Goal: Task Accomplishment & Management: Manage account settings

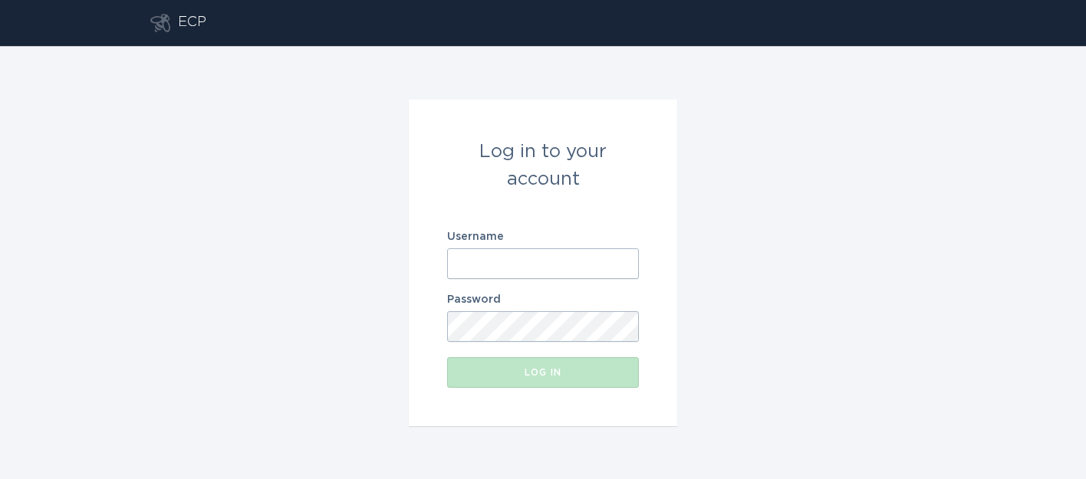
click at [554, 250] on input "Username" at bounding box center [543, 263] width 192 height 31
click at [545, 258] on input "Username" at bounding box center [543, 263] width 192 height 31
type input "[EMAIL_ADDRESS][DOMAIN_NAME]"
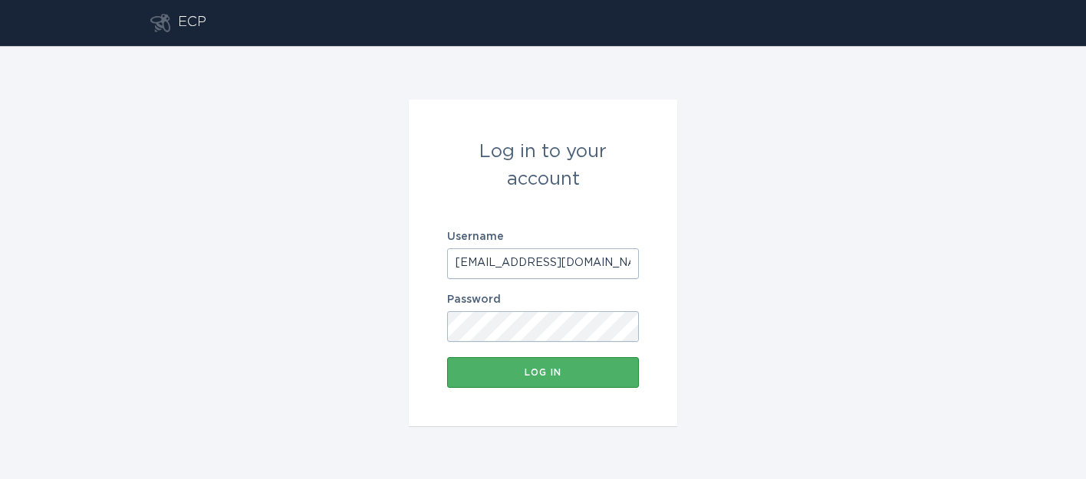
click at [551, 376] on div "Log in" at bounding box center [543, 372] width 176 height 9
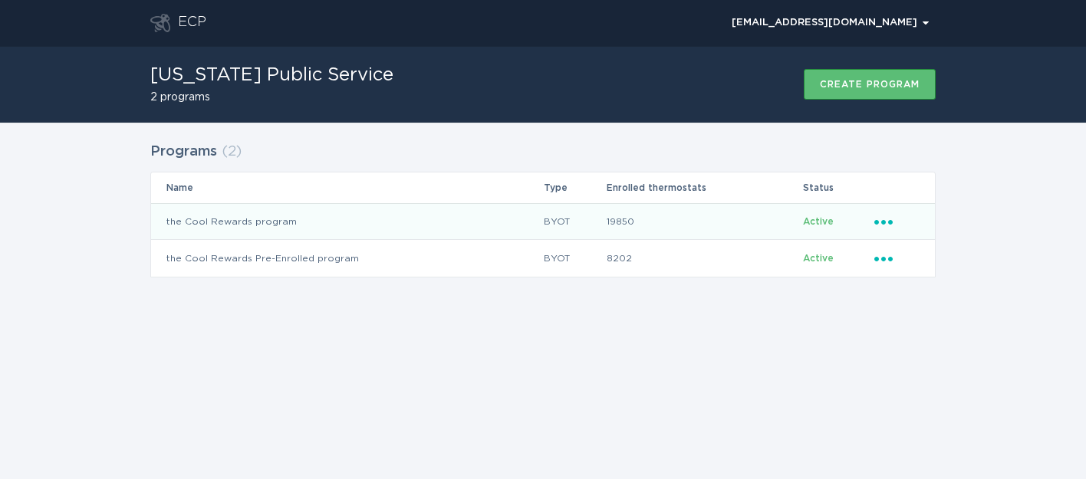
click at [893, 219] on icon "Ellipsis" at bounding box center [884, 219] width 21 height 13
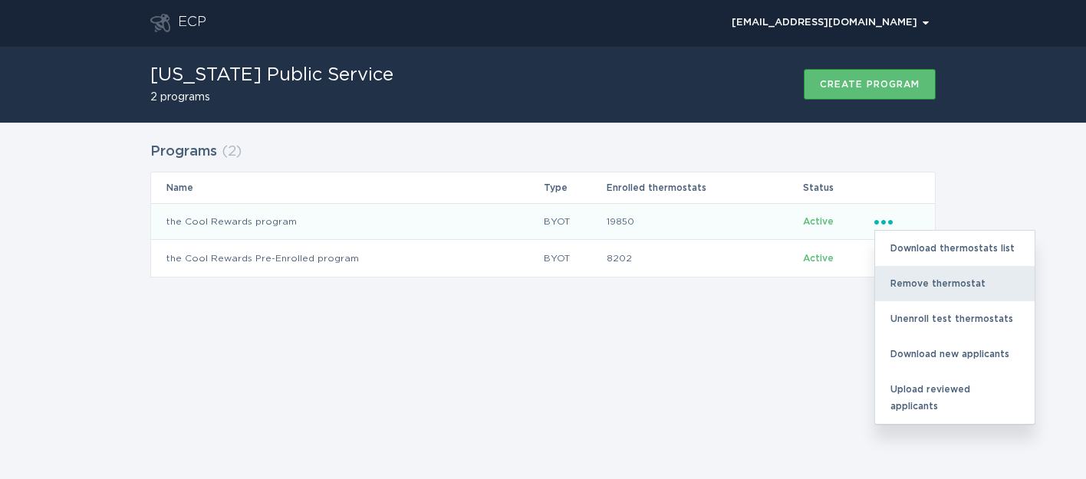
click at [908, 275] on div "Remove thermostat" at bounding box center [955, 283] width 160 height 35
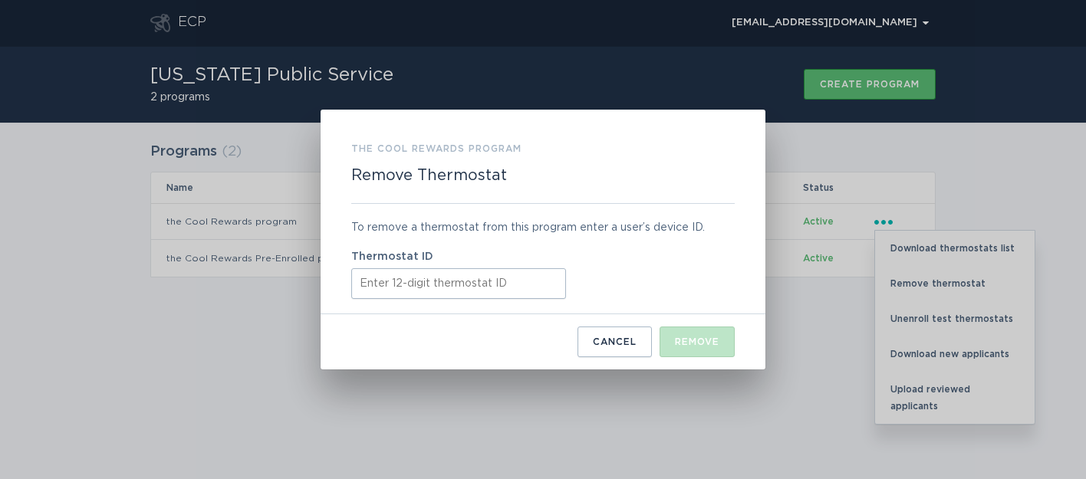
paste input "416434979126"
type input "416434979126"
click at [693, 351] on button "Remove" at bounding box center [697, 342] width 75 height 31
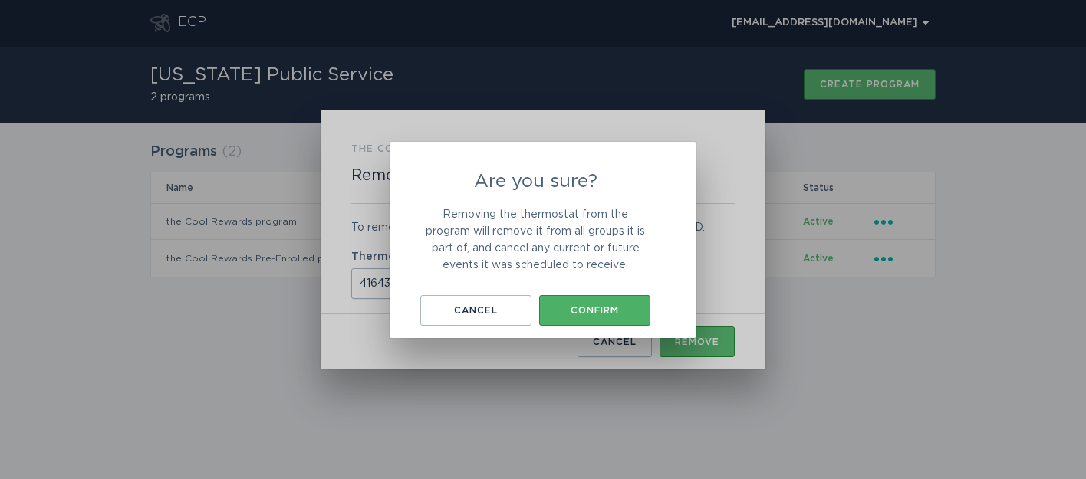
click at [566, 307] on div "Confirm" at bounding box center [595, 310] width 96 height 9
